Goal: Contribute content: Contribute content

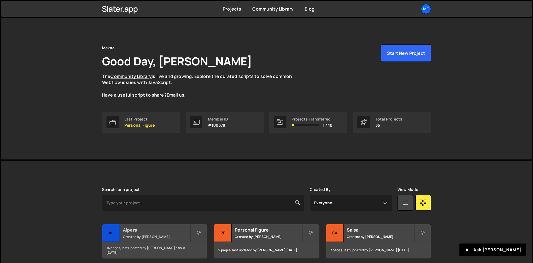
click at [148, 239] on small "Created by [PERSON_NAME]" at bounding box center [156, 237] width 67 height 5
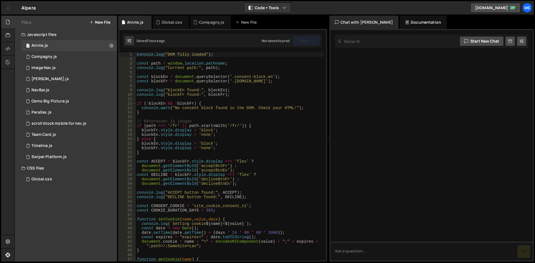
click at [101, 23] on button "New File" at bounding box center [99, 22] width 21 height 4
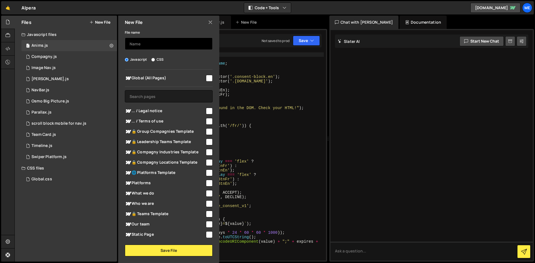
click at [147, 49] on input "text" at bounding box center [169, 44] width 88 height 12
paste input "const scrollable = document.querySelector('.team4_img_card'); if (scrollable) {…"
type input "const scrollable = document.querySelector('.team4_img_card'); if (scrollable) {…"
type input "General"
click at [209, 79] on input "checkbox" at bounding box center [209, 78] width 7 height 7
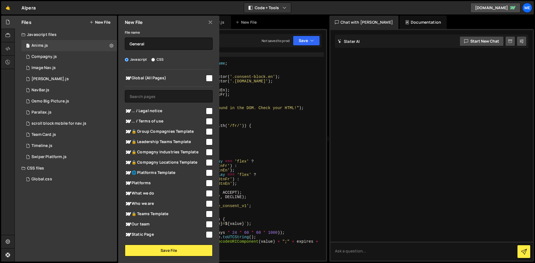
checkbox input "true"
click at [183, 255] on button "Save File" at bounding box center [169, 251] width 88 height 12
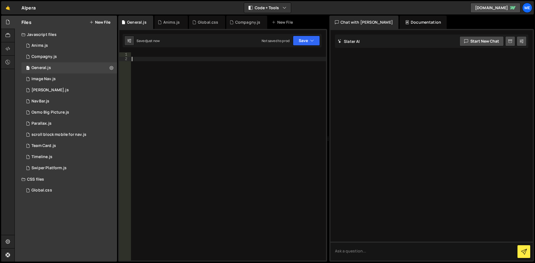
click at [233, 113] on div at bounding box center [228, 160] width 195 height 217
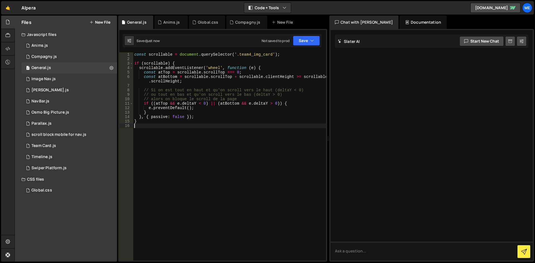
click at [245, 89] on div "const scrollable = document . querySelector ( '.team4_img_card' ) ; if ( scroll…" at bounding box center [229, 160] width 193 height 217
click at [307, 41] on button "Save" at bounding box center [306, 41] width 27 height 10
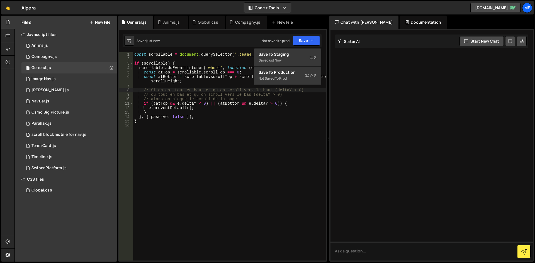
click at [188, 91] on div "const scrollable = document . querySelector ( '.team4_img_card' ) ; if ( scroll…" at bounding box center [229, 160] width 193 height 217
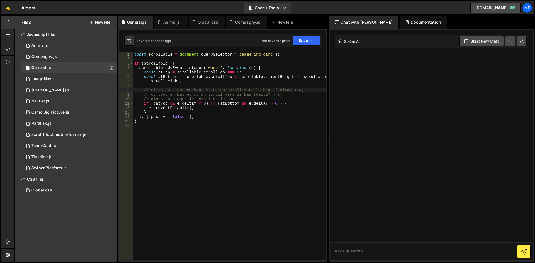
click at [267, 111] on div "const scrollable = document . querySelector ( '.team4_img_card' ) ; if ( scroll…" at bounding box center [229, 160] width 193 height 217
type textarea "}"
click at [247, 87] on div "const scrollable = document . querySelector ( '.team4_img_card' ) ; if ( scroll…" at bounding box center [229, 160] width 193 height 217
type textarea "}"
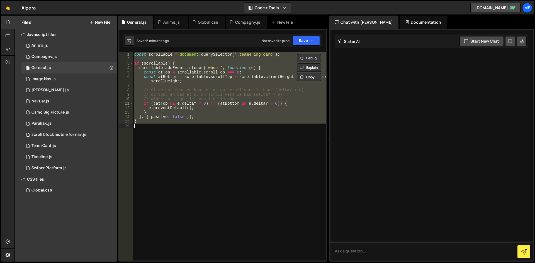
paste textarea
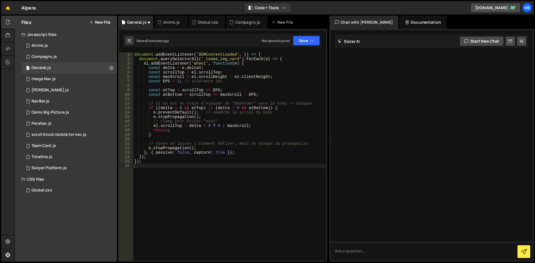
drag, startPoint x: 272, startPoint y: 52, endPoint x: 263, endPoint y: 54, distance: 9.7
click at [263, 54] on div "XXXXXXXXXXXXXXXXXXXXXXXXXXXXXXXXXXXXXXXXXXXXXXXXXXXXXXXXXXXXXXXXXXXXXXXXXXXXXXX…" at bounding box center [222, 145] width 209 height 233
type textarea "document.addEventListener('DOMContentLoaded', () => {"
drag, startPoint x: 264, startPoint y: 54, endPoint x: 0, endPoint y: 27, distance: 264.9
click at [0, 27] on div "Hold on a sec... Are you certain you wish to leave this page? Any changes you'v…" at bounding box center [267, 131] width 535 height 263
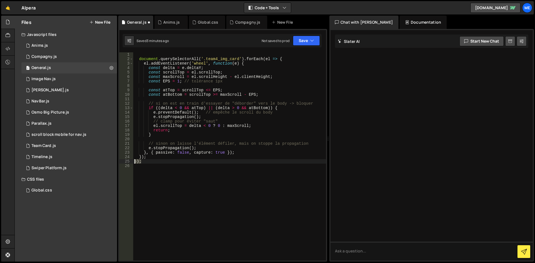
drag, startPoint x: 145, startPoint y: 160, endPoint x: 130, endPoint y: 162, distance: 15.5
click at [130, 162] on div "1 2 3 4 5 6 7 8 9 10 11 12 13 14 15 16 17 18 19 20 21 22 23 24 25 26 document .…" at bounding box center [222, 156] width 207 height 208
type textarea "});"
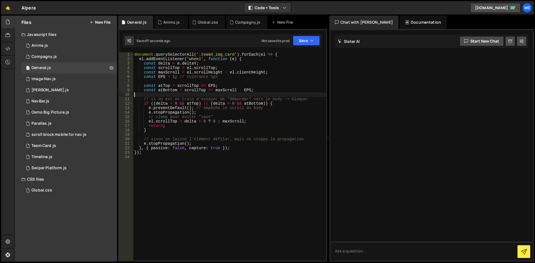
click at [248, 94] on div "document . querySelectorAll ( '.team4_img_card' ) . forEach ( el => { el . addE…" at bounding box center [229, 160] width 193 height 217
click at [223, 167] on div "document . querySelectorAll ( '.team4_img_card' ) . forEach ( el => { el . addE…" at bounding box center [229, 160] width 193 height 217
click at [227, 150] on div "document . querySelectorAll ( '.team4_img_card' ) . forEach ( el => { el . addE…" at bounding box center [229, 160] width 193 height 217
type textarea "}, { passive: false, capture: true });"
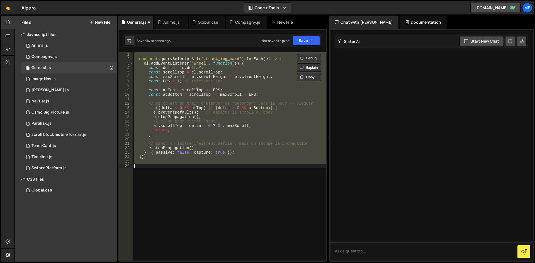
click at [223, 157] on div "document . querySelectorAll ( '.team4_img_card' ) . forEach ( el => { el . addE…" at bounding box center [229, 156] width 193 height 208
type textarea "});"
paste textarea
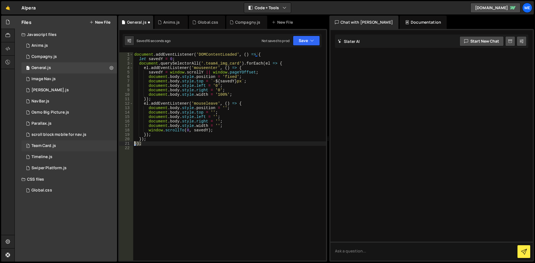
drag, startPoint x: 151, startPoint y: 145, endPoint x: 112, endPoint y: 144, distance: 39.6
click at [112, 144] on div "Files New File Javascript files 1 Anims.js 0 1 Compagny.js 0 1 General.js 0 1 I…" at bounding box center [274, 139] width 520 height 247
type textarea "="
click at [265, 51] on div "XXXXXXXXXXXXXXXXXXXXXXXXXXXXXXXXXXXXXXXXXXXXXXXXXXXXXXXXXXXXXXXXXXXXXXXXXXXXXXX…" at bounding box center [222, 145] width 209 height 233
type textarea "document.addEventListener('DOMContentLoaded', () => {"
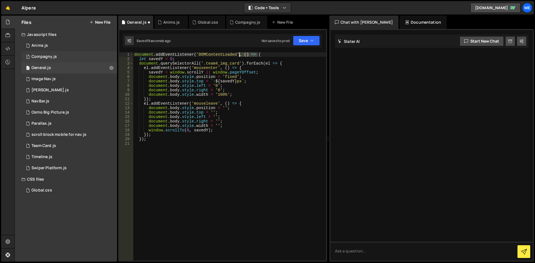
drag, startPoint x: 264, startPoint y: 53, endPoint x: 79, endPoint y: 55, distance: 184.4
click at [79, 55] on div "Files New File Javascript files 1 Anims.js 0 1 Compagny.js 0 1 General.js 0 1 I…" at bounding box center [274, 139] width 520 height 247
click at [266, 112] on div "let savedY = 0 ; document . querySelectorAll ( '.team4_img_card' ) . forEach ( …" at bounding box center [229, 160] width 193 height 217
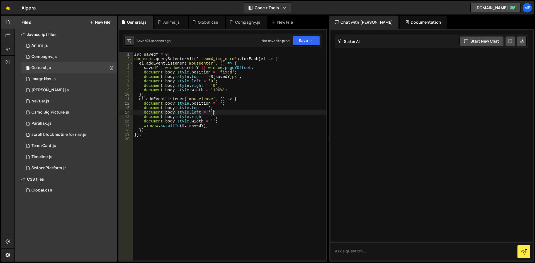
click at [215, 136] on div "let savedY = 0 ; document . querySelectorAll ( '.team4_img_card' ) . forEach ( …" at bounding box center [229, 160] width 193 height 217
type textarea "});"
paste textarea "document.addEventListener('DOMContentLoaded', () => {"
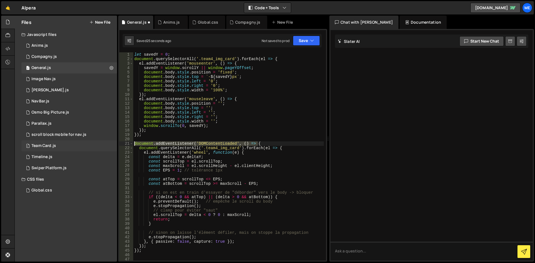
drag, startPoint x: 261, startPoint y: 144, endPoint x: 88, endPoint y: 143, distance: 172.4
click at [88, 143] on div "Files New File Javascript files 1 Anims.js 0 1 Compagny.js 0 1 General.js 0 1 I…" at bounding box center [274, 139] width 520 height 247
type textarea "document.addEventListener('DOMContentLoaded', () => {"
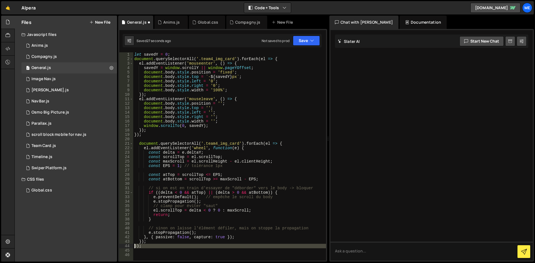
drag, startPoint x: 139, startPoint y: 249, endPoint x: 125, endPoint y: 245, distance: 14.1
click at [125, 245] on div "1 2 3 4 5 6 7 8 9 10 11 12 13 14 15 16 17 18 19 20 21 22 23 24 25 26 27 28 29 3…" at bounding box center [222, 156] width 207 height 208
type textarea "});"
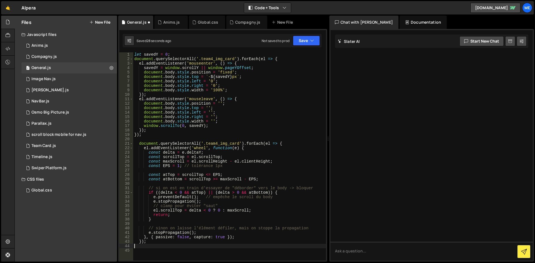
click at [176, 247] on div "let savedY = 0 ; document . querySelectorAll ( '.team4_img_card' ) . forEach ( …" at bounding box center [229, 160] width 193 height 217
